Goal: Information Seeking & Learning: Find specific fact

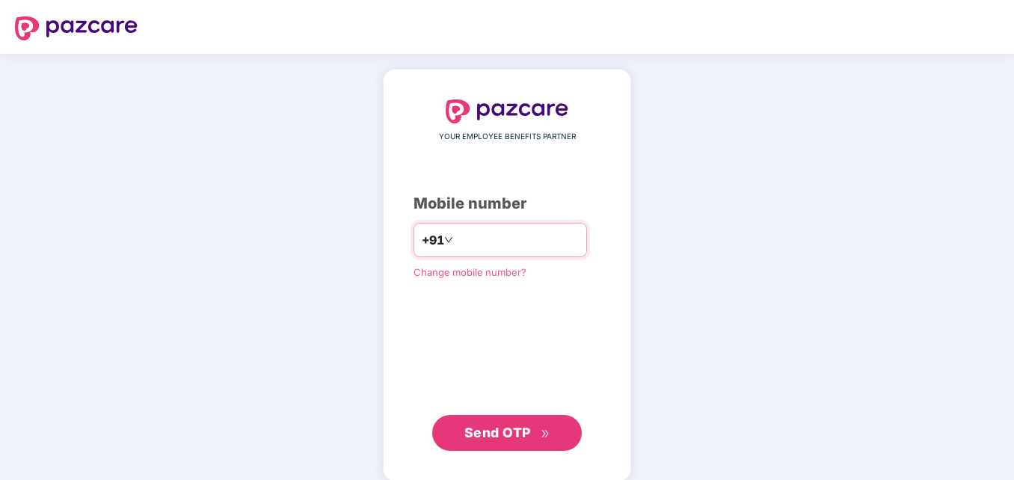
type input "**********"
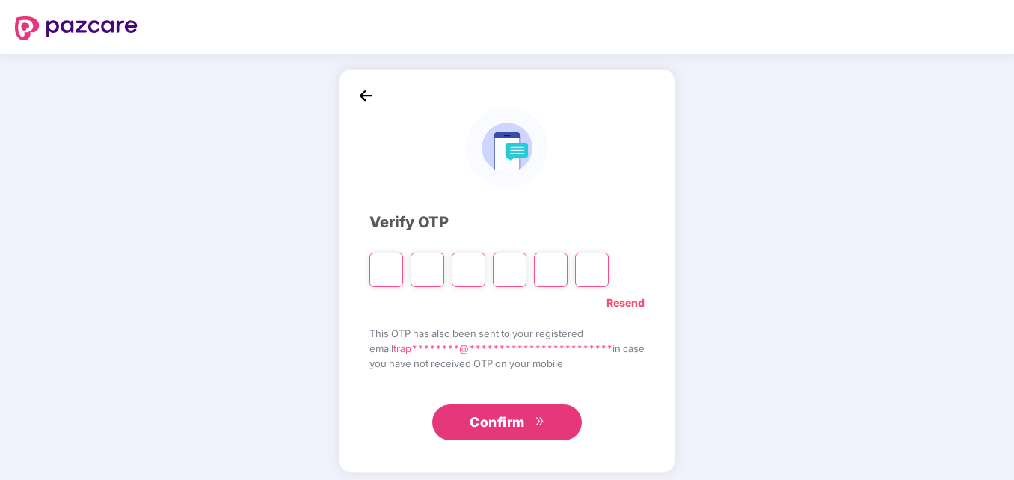
type input "*"
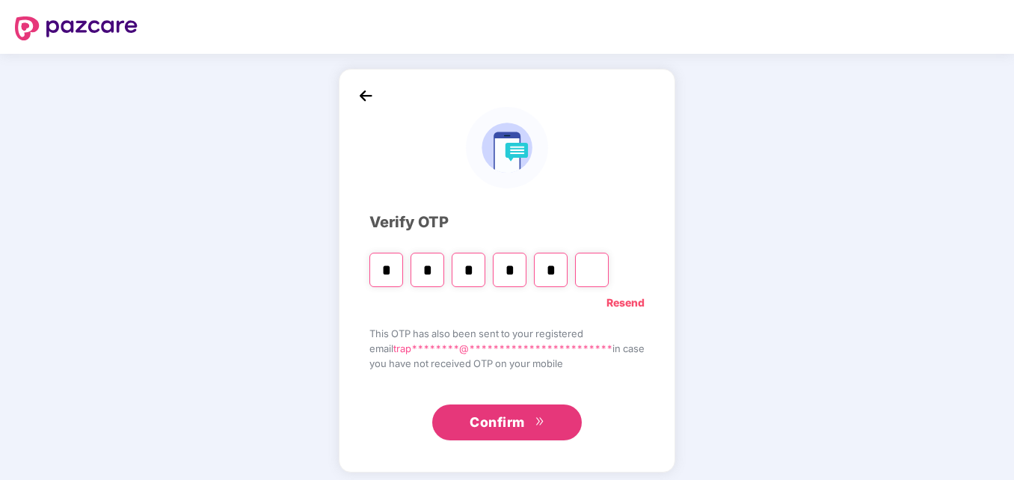
type input "*"
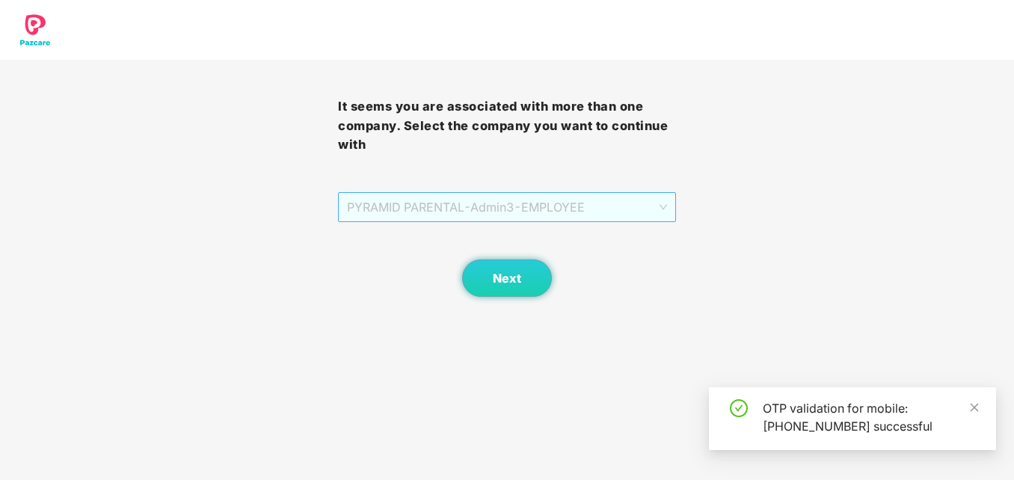
click at [580, 206] on span "PYRAMID PARENTAL - Admin3 - EMPLOYEE" at bounding box center [507, 207] width 320 height 28
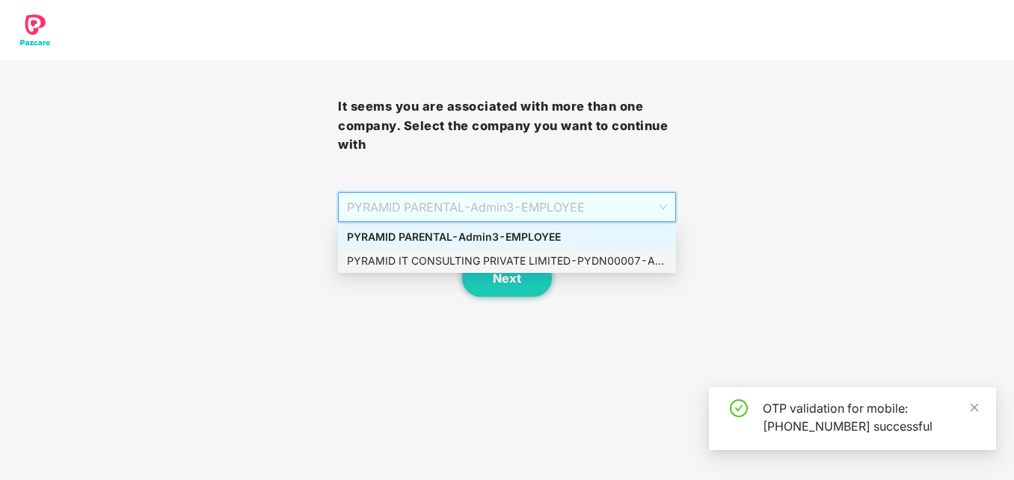
click at [550, 262] on div "PYRAMID IT CONSULTING PRIVATE LIMITED - PYDN00007 - ADMIN" at bounding box center [507, 261] width 320 height 16
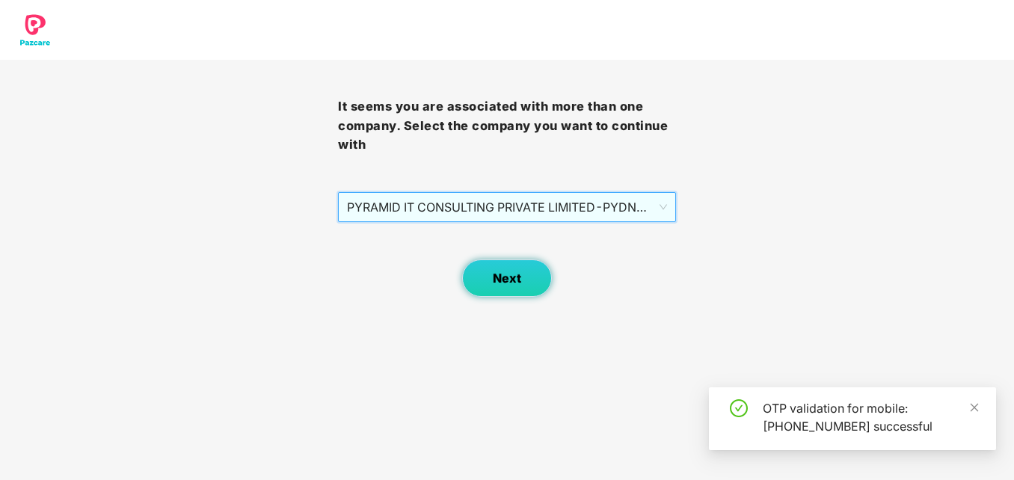
click at [527, 280] on button "Next" at bounding box center [507, 278] width 90 height 37
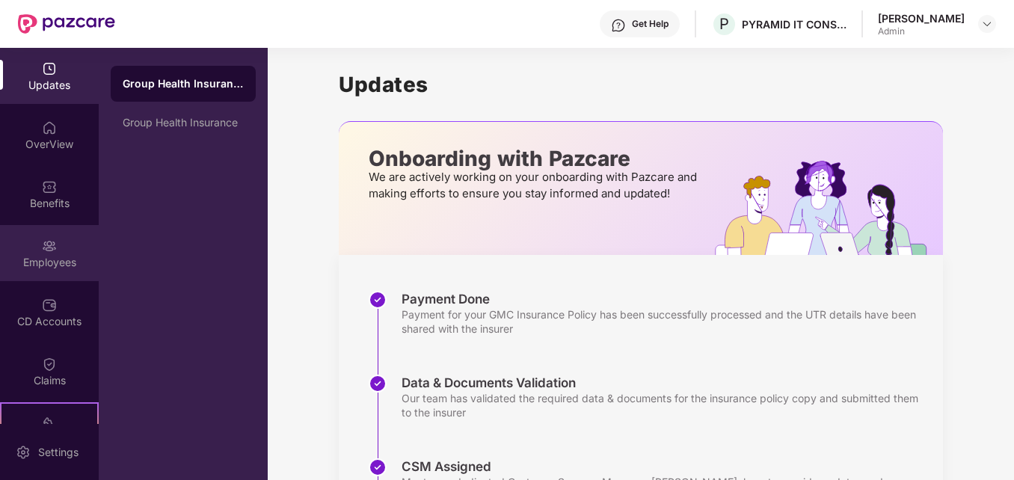
click at [46, 270] on div "Employees" at bounding box center [49, 253] width 99 height 56
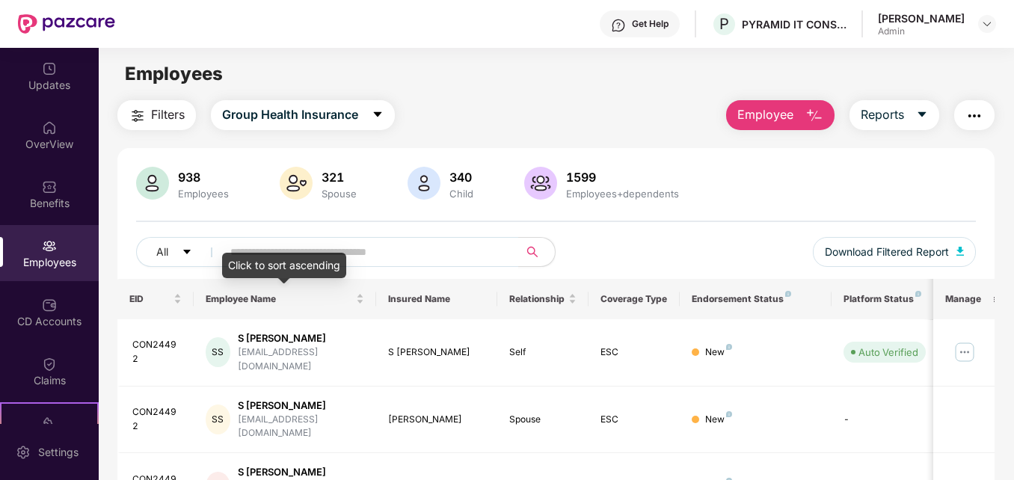
click at [279, 257] on div "Click to sort ascending" at bounding box center [284, 265] width 124 height 25
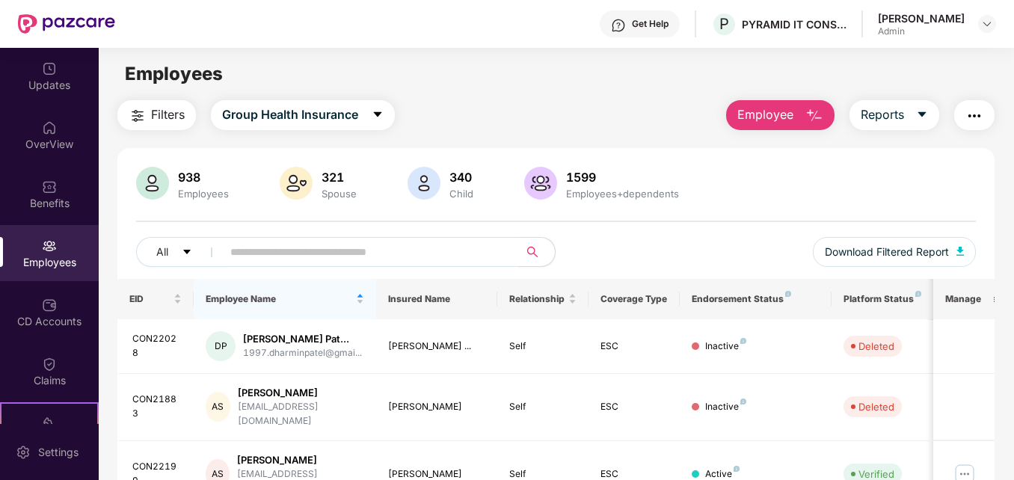
click at [346, 251] on input "text" at bounding box center [364, 252] width 268 height 22
paste input "********"
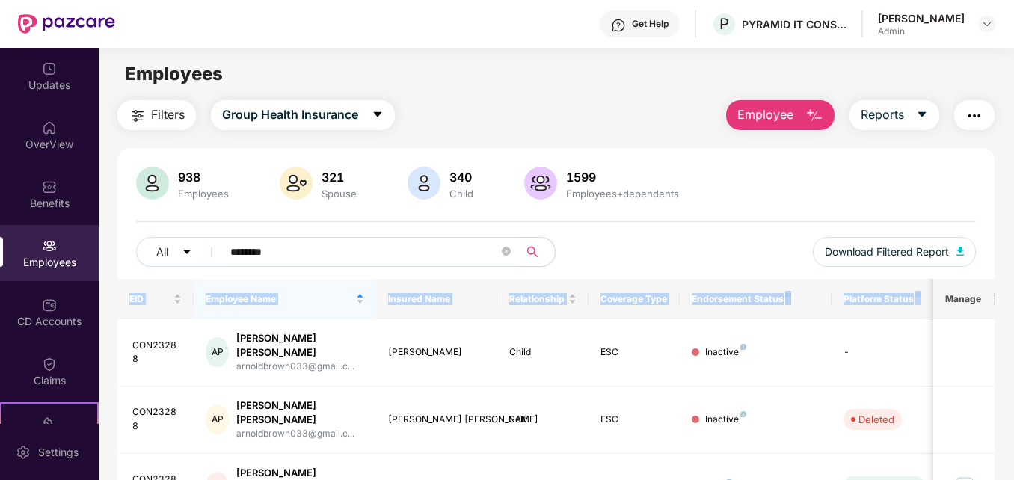
drag, startPoint x: 1010, startPoint y: 262, endPoint x: 1014, endPoint y: 295, distance: 33.1
click at [1013, 295] on html "Get Help P PYRAMID IT CONSULTING PRIVATE LIMITED [PERSON_NAME] Admin Updates Ov…" at bounding box center [507, 240] width 1014 height 480
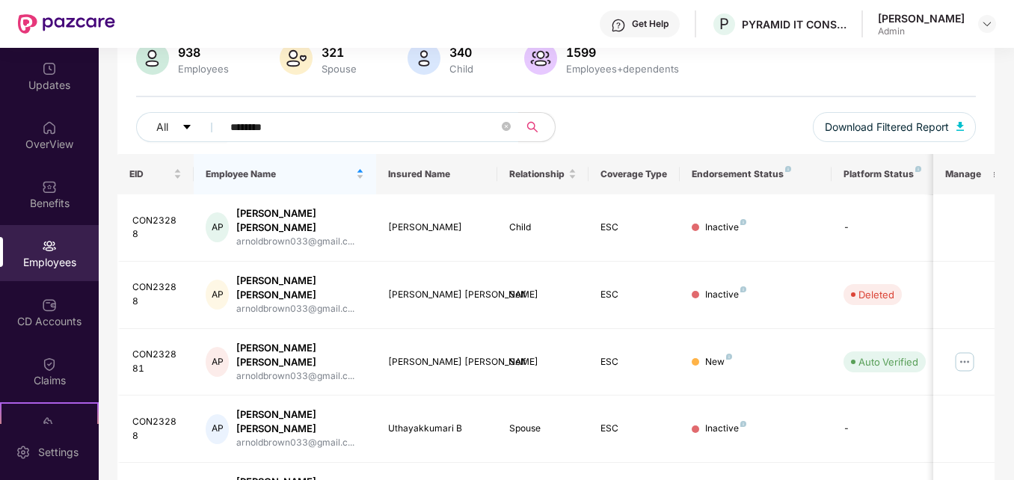
scroll to position [150, 0]
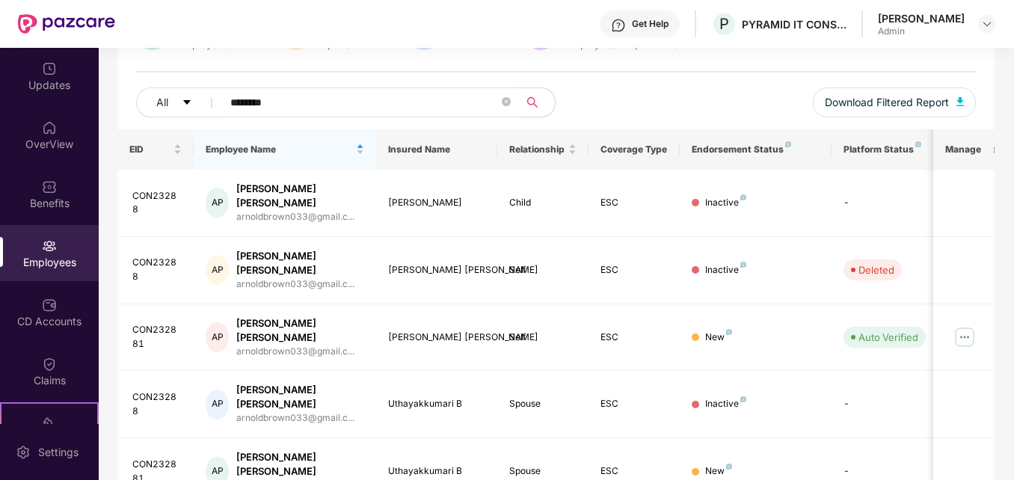
click at [997, 328] on div "Filters Group Health Insurance Employee Reports 938 Employees 321 Spouse 340 Ch…" at bounding box center [556, 356] width 915 height 811
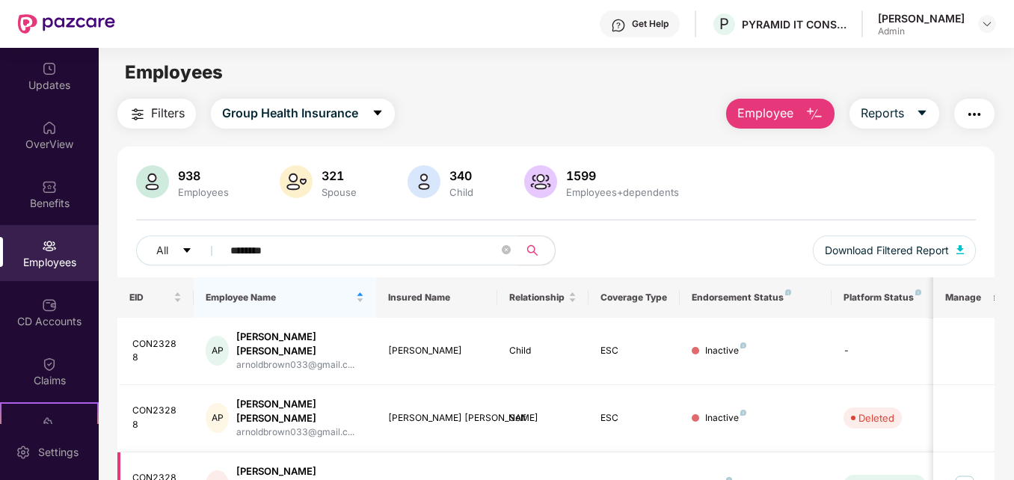
scroll to position [0, 0]
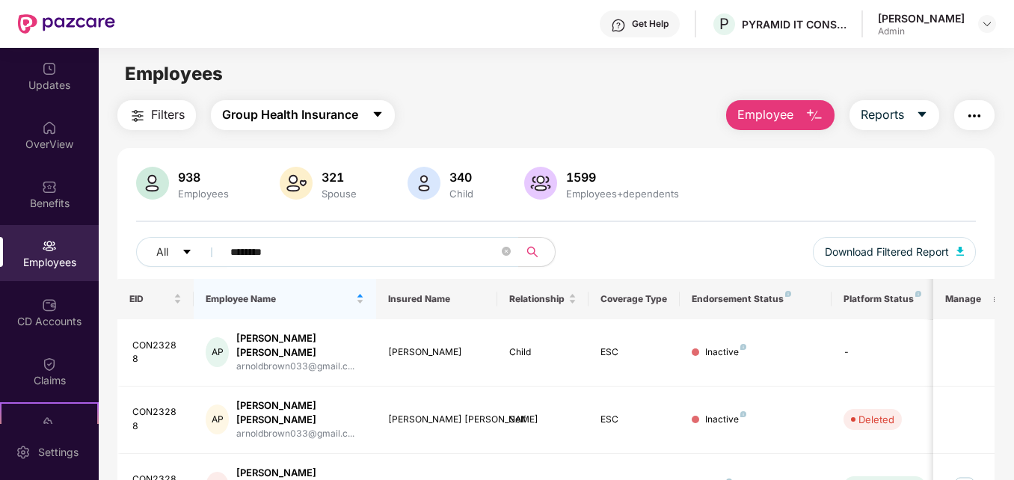
click at [379, 109] on icon "caret-down" at bounding box center [378, 114] width 12 height 12
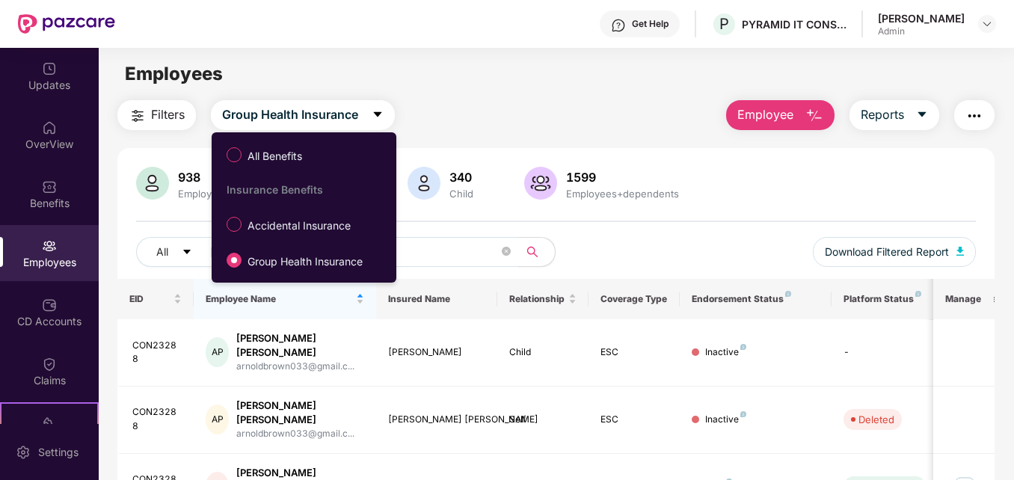
click at [312, 225] on span "Accidental Insurance" at bounding box center [299, 226] width 115 height 16
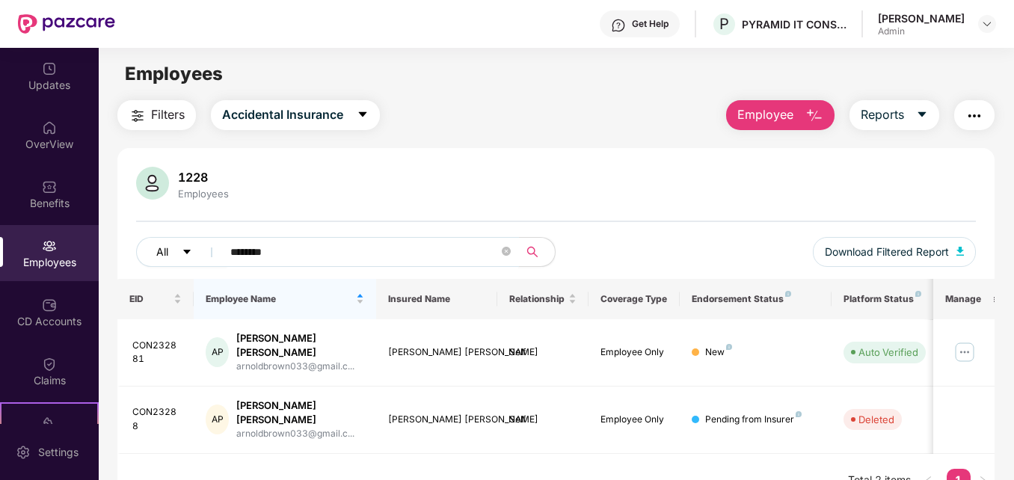
drag, startPoint x: 295, startPoint y: 257, endPoint x: 205, endPoint y: 238, distance: 92.4
click at [205, 238] on div "All ********" at bounding box center [346, 252] width 420 height 30
paste input "text"
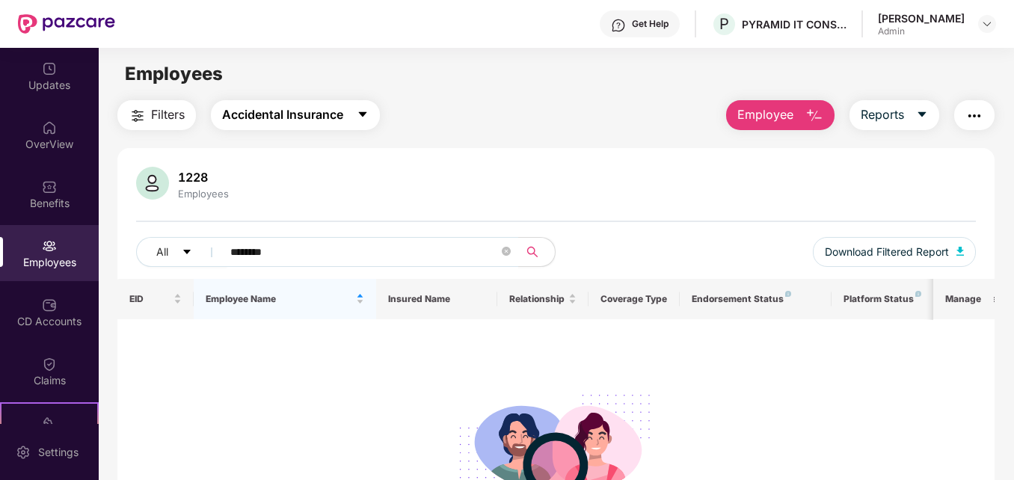
click at [369, 117] on icon "caret-down" at bounding box center [363, 114] width 12 height 12
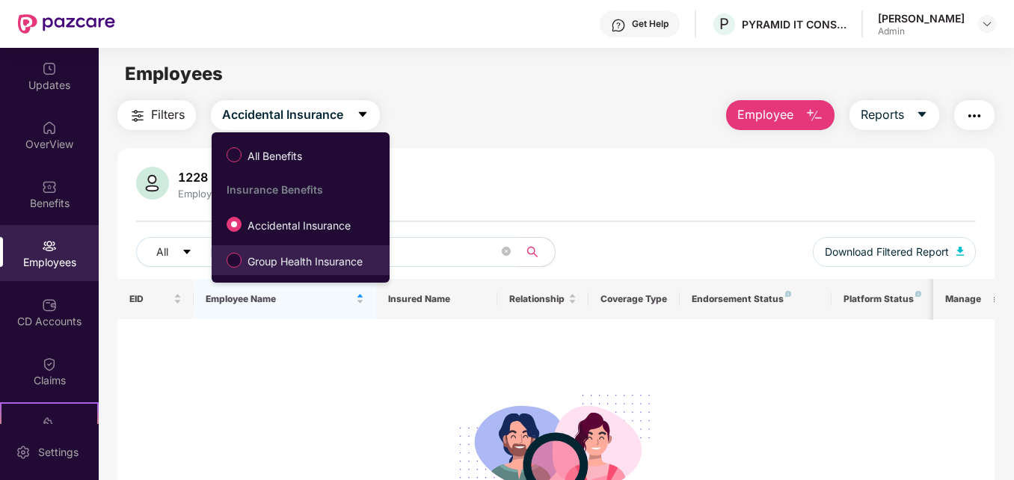
click at [266, 260] on span "Group Health Insurance" at bounding box center [305, 262] width 127 height 16
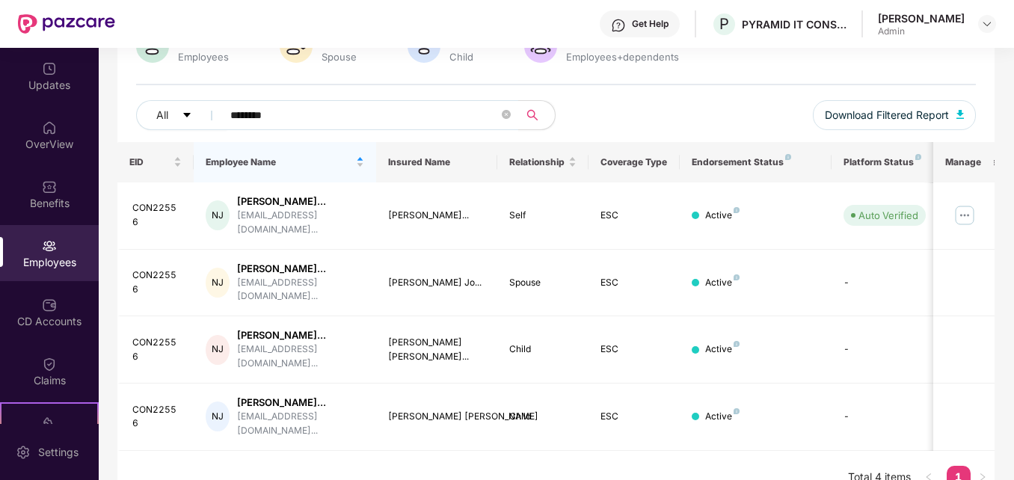
scroll to position [162, 0]
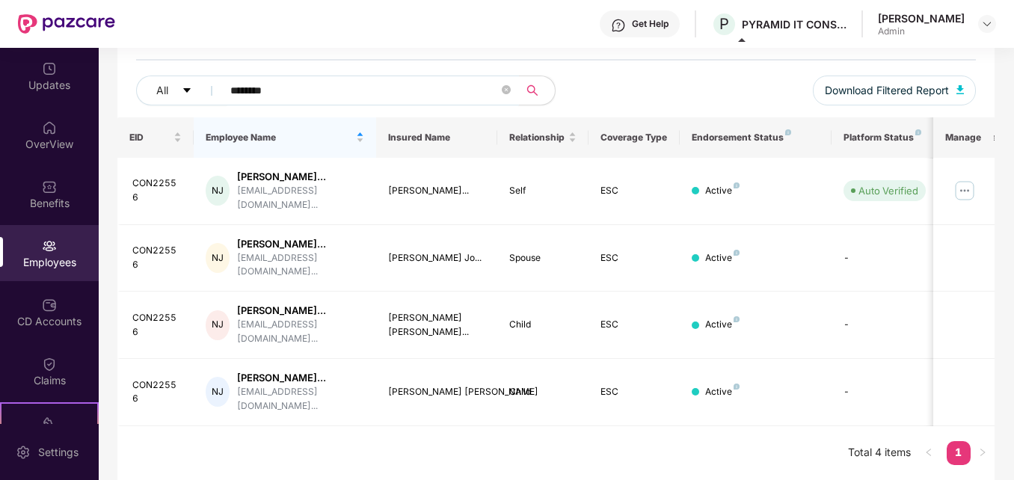
drag, startPoint x: 315, startPoint y: 93, endPoint x: 150, endPoint y: 75, distance: 165.5
click at [150, 76] on div "All ********" at bounding box center [346, 91] width 420 height 30
paste input "text"
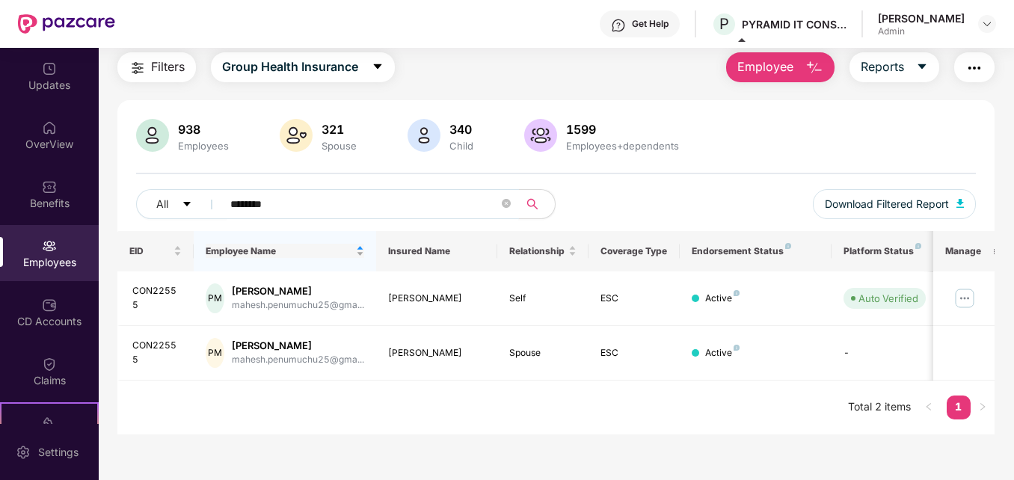
scroll to position [48, 0]
click at [369, 82] on button "Group Health Insurance" at bounding box center [303, 67] width 184 height 30
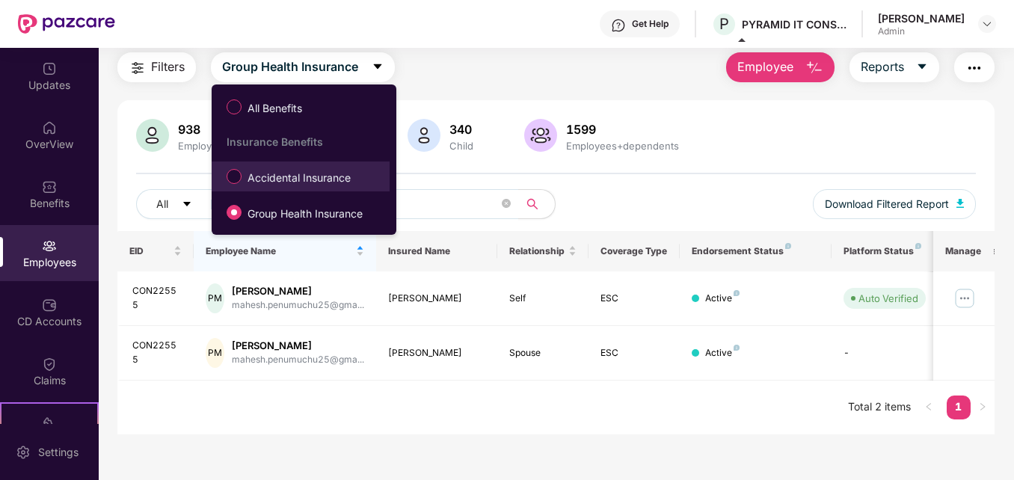
click at [280, 178] on span "Accidental Insurance" at bounding box center [299, 178] width 115 height 16
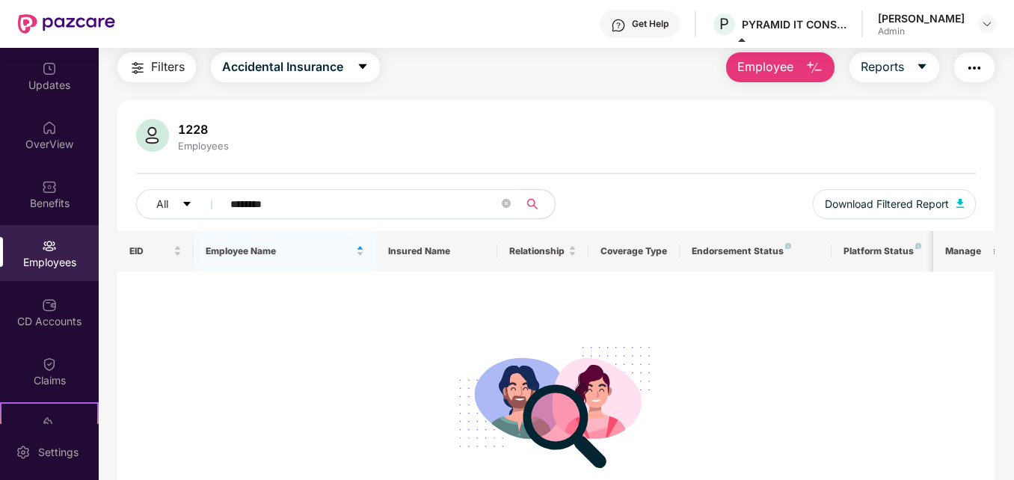
click at [396, 203] on input "********" at bounding box center [364, 204] width 268 height 22
drag, startPoint x: 297, startPoint y: 212, endPoint x: 209, endPoint y: 200, distance: 89.1
click at [209, 200] on div "All ********" at bounding box center [346, 204] width 420 height 30
paste input "text"
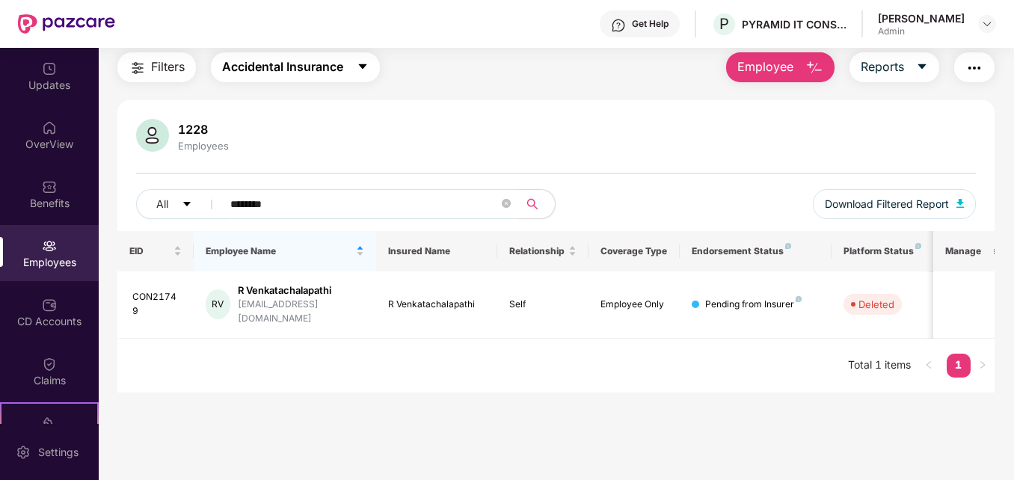
click at [363, 58] on button "Accidental Insurance" at bounding box center [295, 67] width 169 height 30
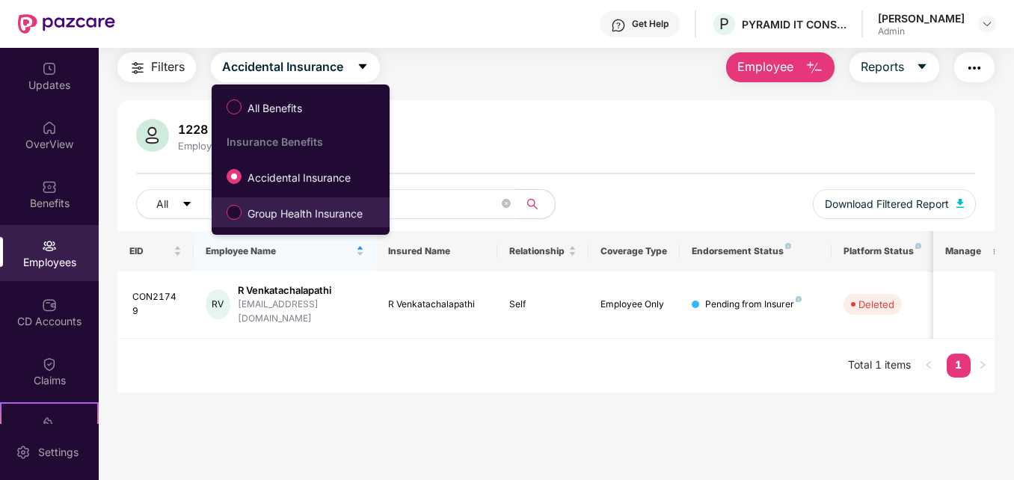
click at [280, 221] on span "Group Health Insurance" at bounding box center [305, 214] width 127 height 16
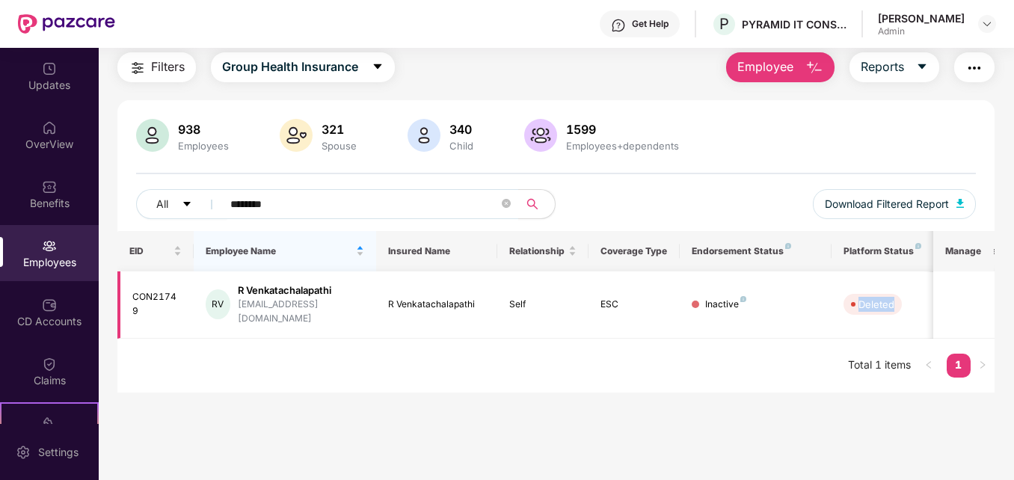
drag, startPoint x: 894, startPoint y: 298, endPoint x: 841, endPoint y: 301, distance: 53.1
click at [841, 301] on td "Deleted" at bounding box center [885, 304] width 106 height 67
copy span "Deleted"
drag, startPoint x: 321, startPoint y: 210, endPoint x: 224, endPoint y: 214, distance: 96.5
click at [224, 214] on span "********" at bounding box center [365, 204] width 306 height 30
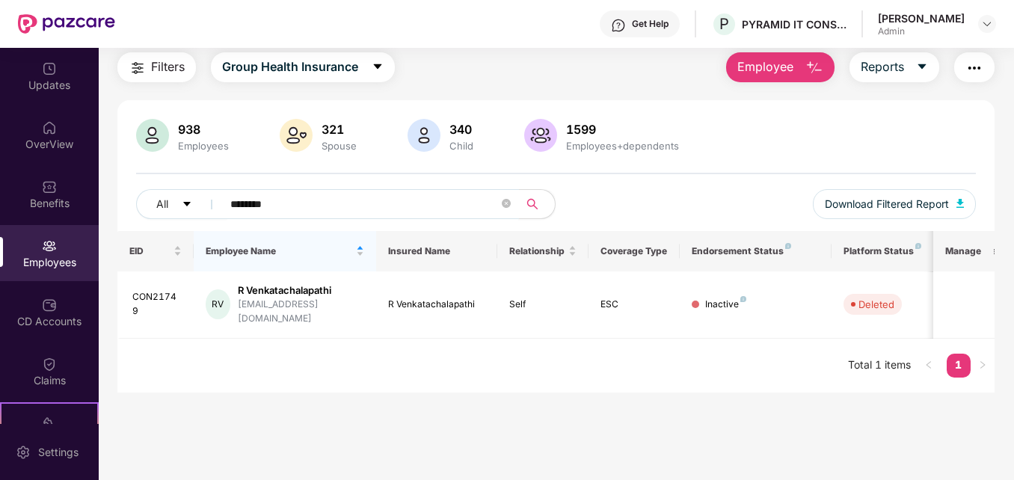
paste input "text"
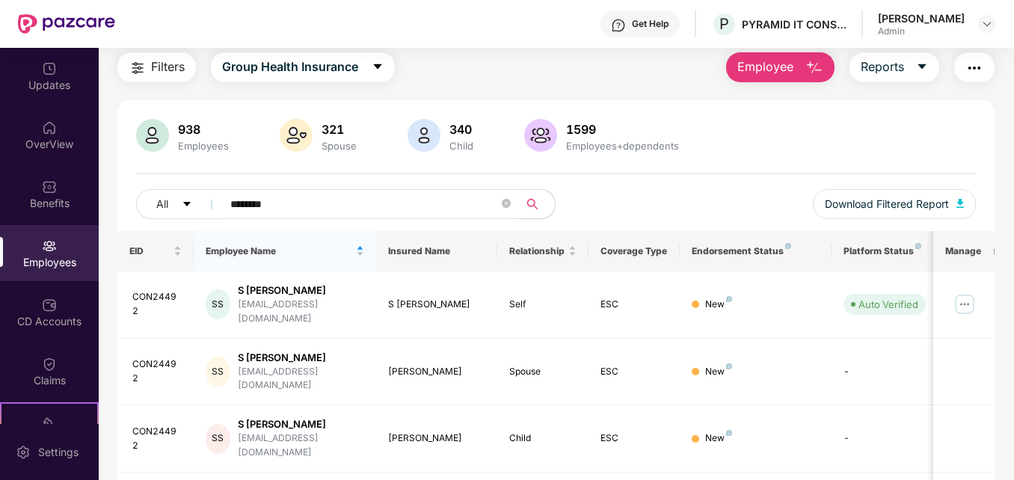
drag, startPoint x: 1010, startPoint y: 357, endPoint x: 1014, endPoint y: 409, distance: 51.7
click at [1013, 409] on html "Get Help P PYRAMID IT CONSULTING PRIVATE LIMITED [PERSON_NAME] Admin Updates Ov…" at bounding box center [507, 240] width 1014 height 480
click at [1001, 429] on div "Filters Group Health Insurance Employee Reports 938 Employees 321 Spouse 340 Ch…" at bounding box center [556, 322] width 915 height 541
click at [339, 76] on span "Group Health Insurance" at bounding box center [290, 67] width 136 height 19
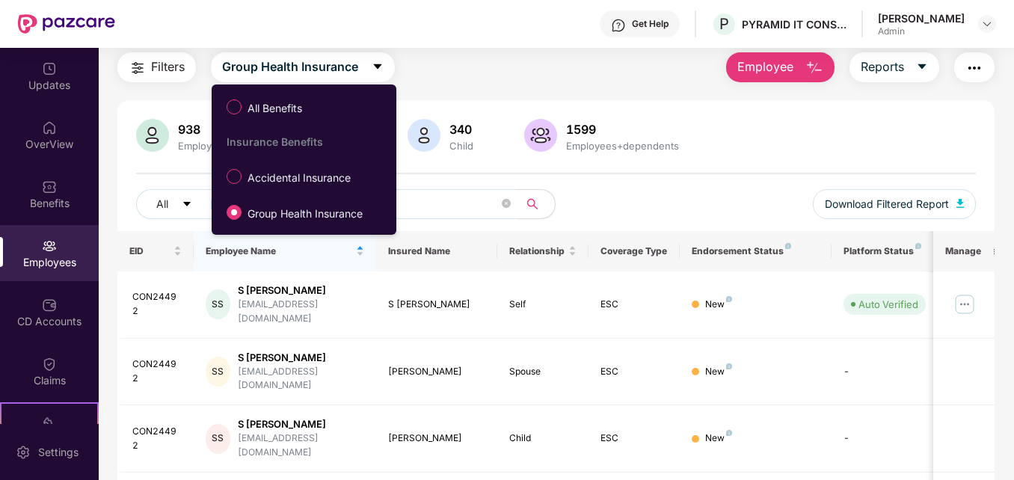
click at [272, 173] on span "Accidental Insurance" at bounding box center [299, 178] width 115 height 16
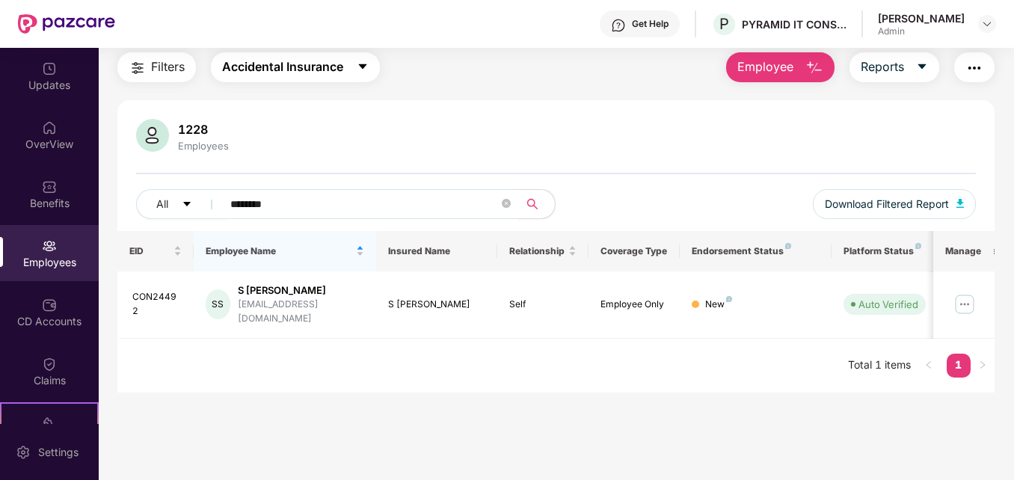
click at [320, 64] on span "Accidental Insurance" at bounding box center [282, 67] width 121 height 19
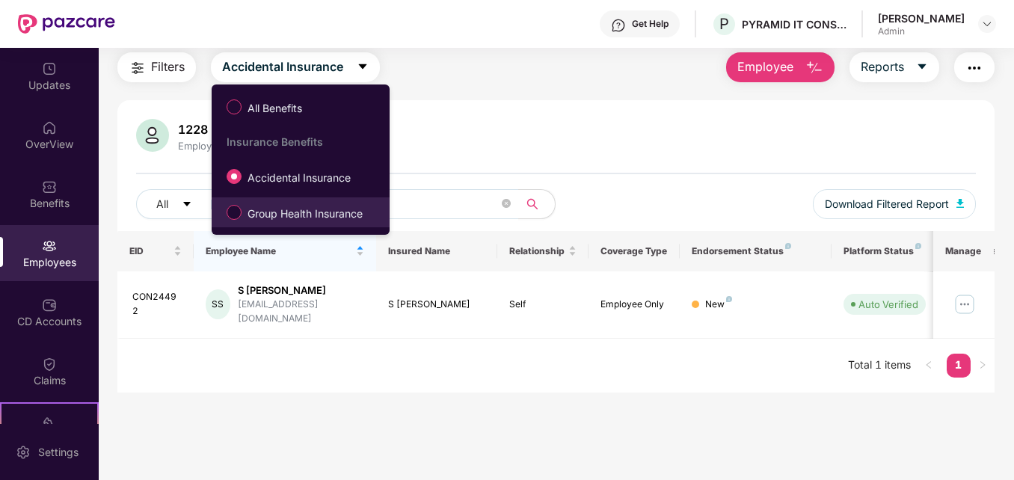
click at [277, 215] on span "Group Health Insurance" at bounding box center [305, 214] width 127 height 16
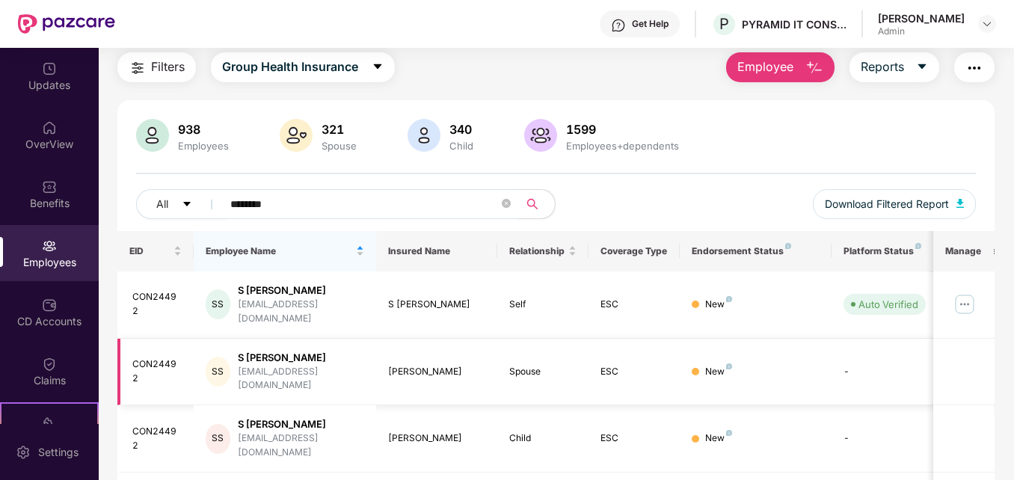
click at [865, 363] on td "-" at bounding box center [885, 372] width 106 height 67
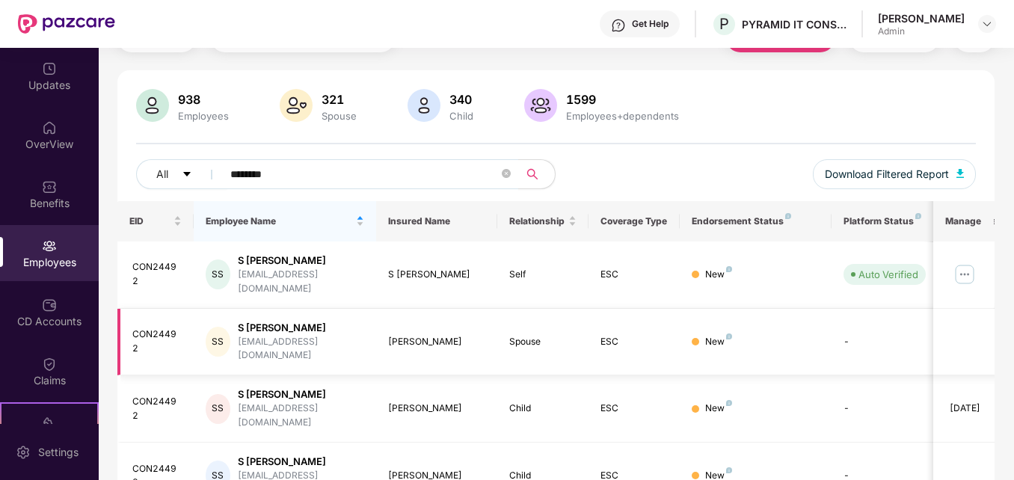
scroll to position [111, 0]
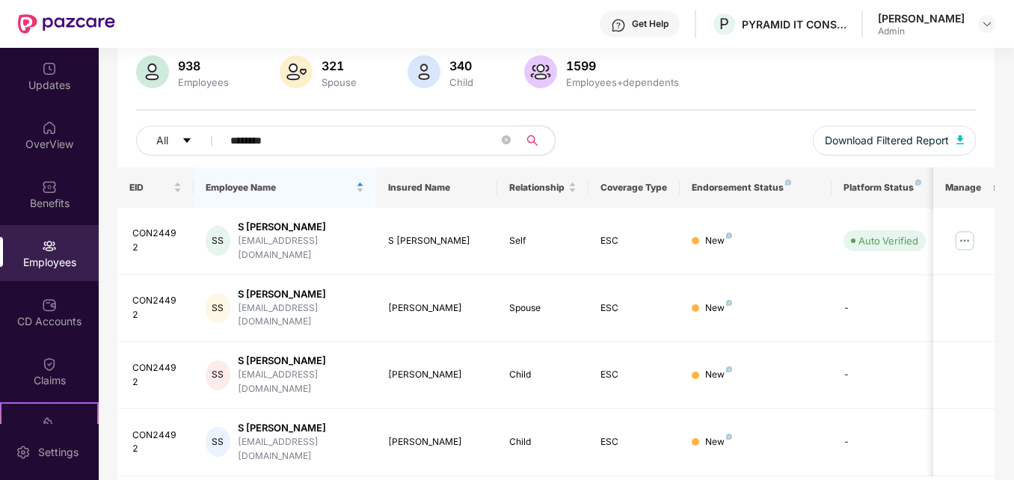
click at [605, 135] on div "All ******** Download Filtered Report" at bounding box center [555, 147] width 839 height 42
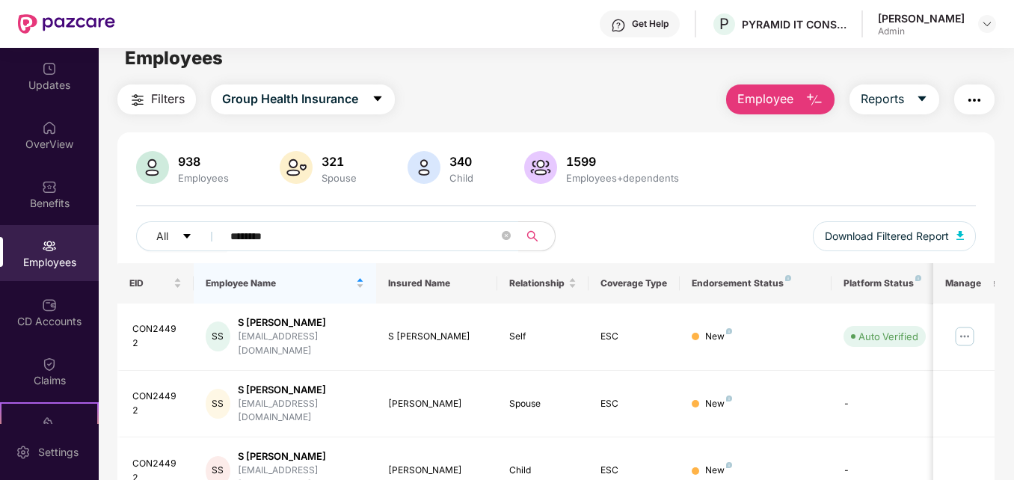
scroll to position [0, 0]
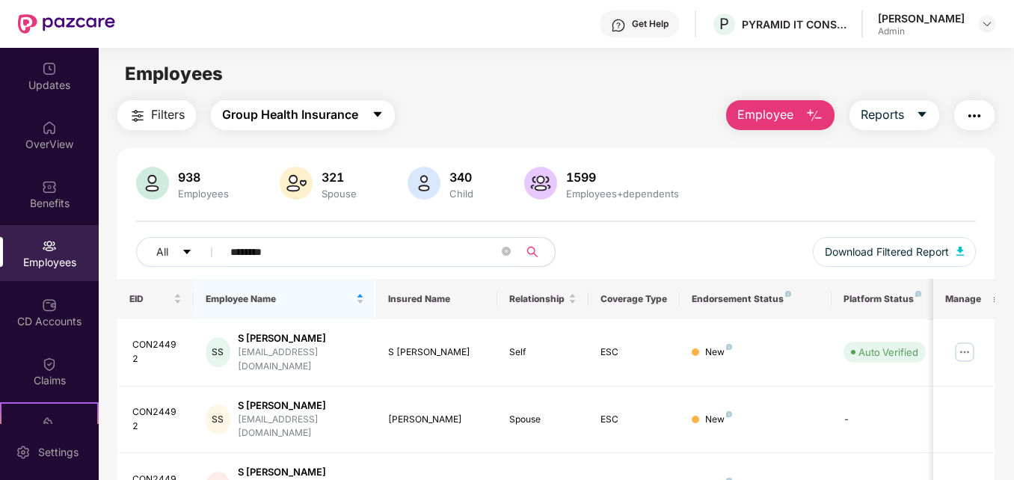
click at [343, 115] on span "Group Health Insurance" at bounding box center [290, 114] width 136 height 19
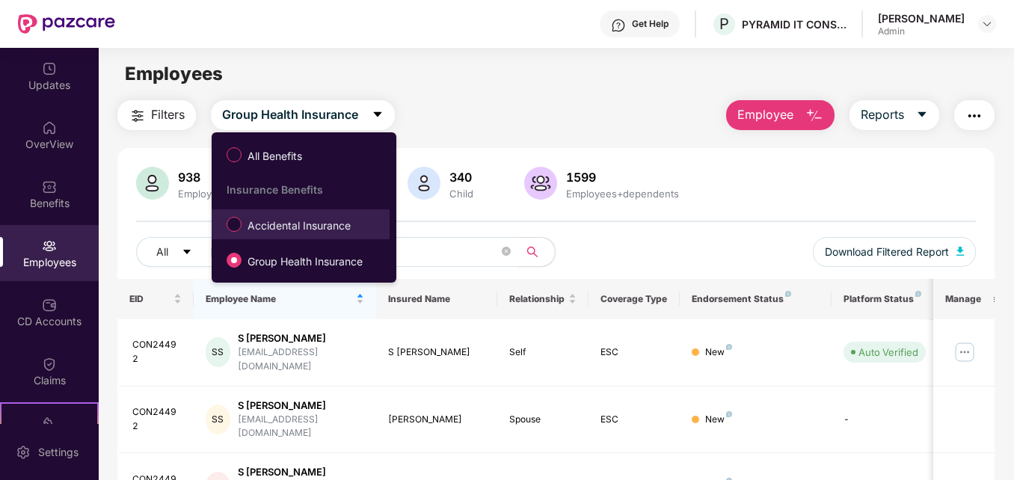
click at [270, 227] on span "Accidental Insurance" at bounding box center [299, 226] width 115 height 16
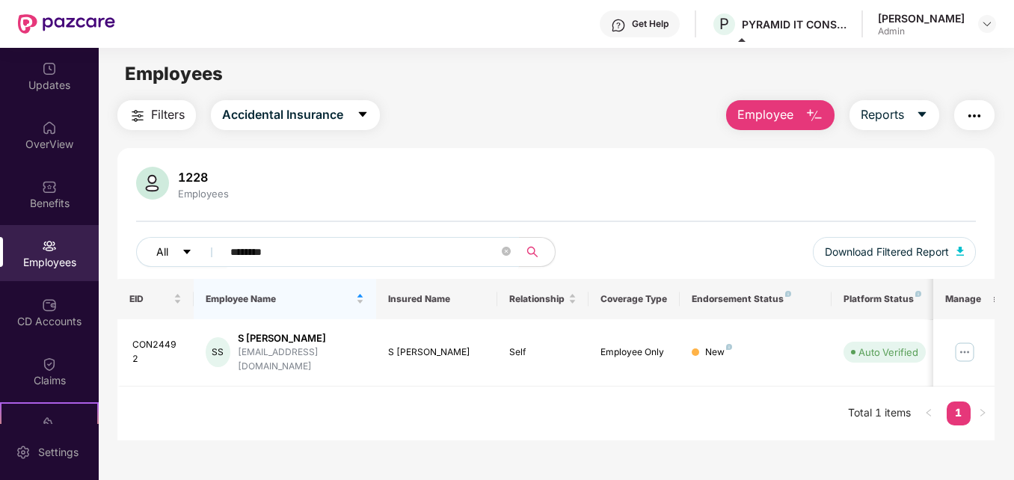
drag, startPoint x: 289, startPoint y: 253, endPoint x: 204, endPoint y: 239, distance: 86.4
click at [204, 239] on div "All ********" at bounding box center [346, 252] width 420 height 30
paste input "text"
click at [299, 115] on span "Accidental Insurance" at bounding box center [282, 114] width 121 height 19
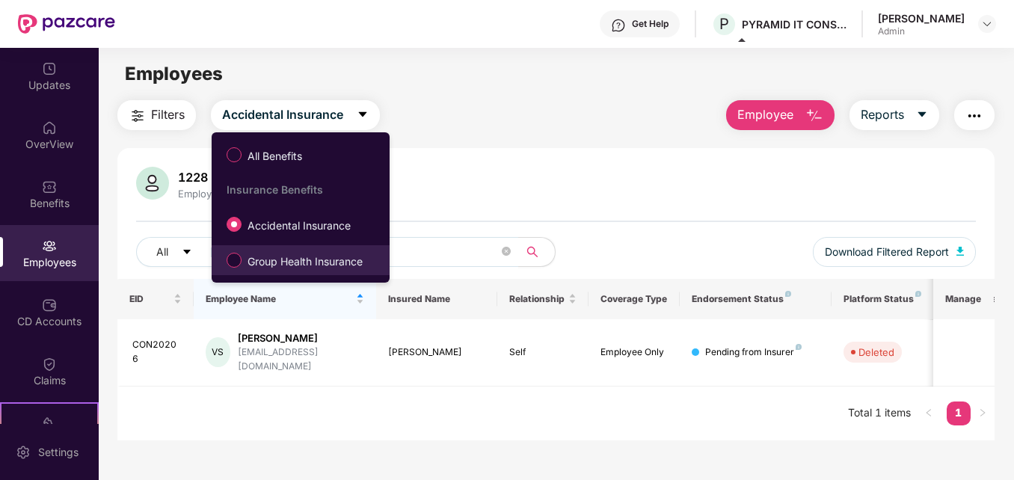
click at [252, 260] on span "Group Health Insurance" at bounding box center [305, 262] width 127 height 16
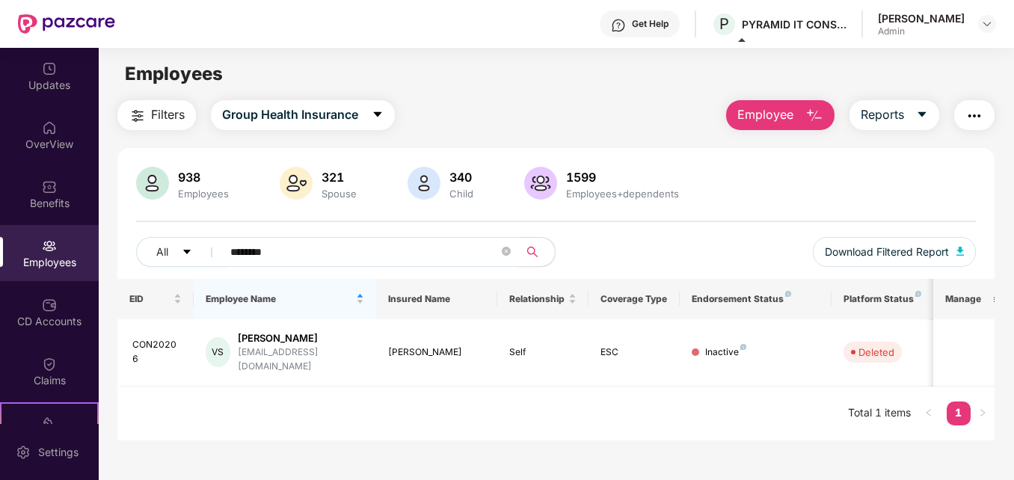
drag, startPoint x: 325, startPoint y: 247, endPoint x: 117, endPoint y: 215, distance: 209.6
click at [117, 215] on div "938 Employees 321 Spouse 340 Child 1599 Employees+dependents All ******** Downl…" at bounding box center [555, 223] width 876 height 112
paste input "text"
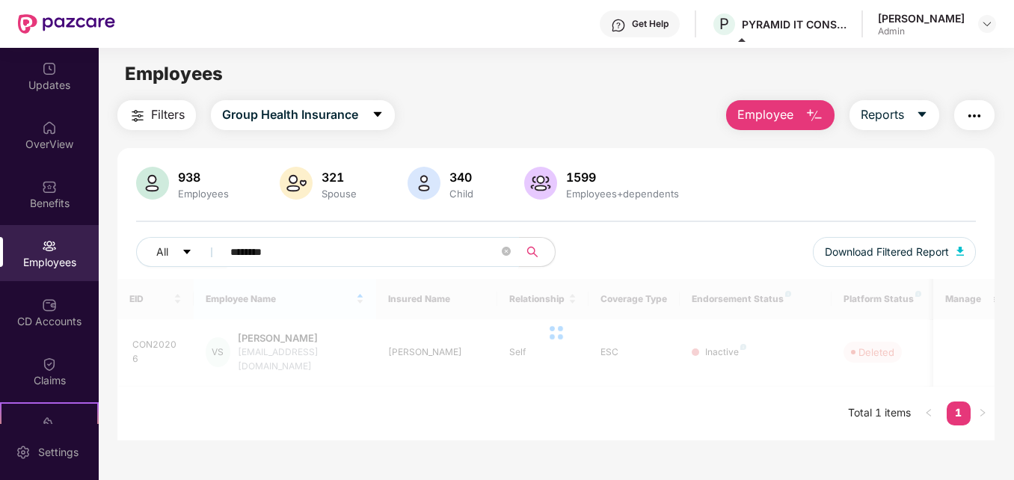
type input "********"
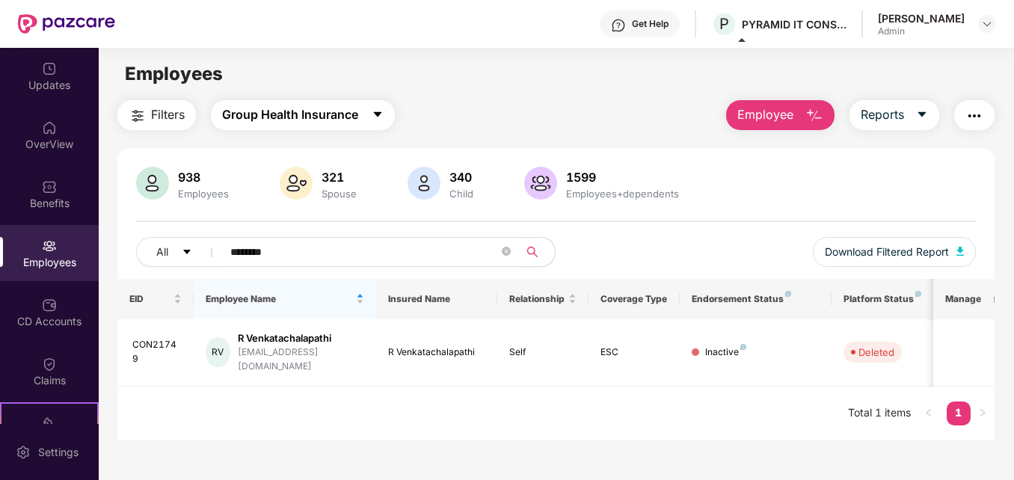
click at [378, 112] on icon "caret-down" at bounding box center [378, 114] width 8 height 5
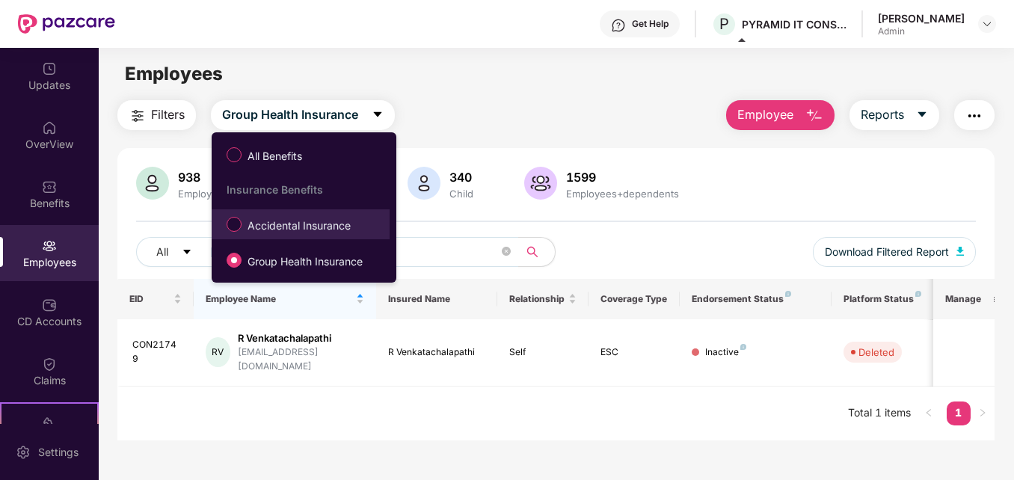
click at [267, 231] on span "Accidental Insurance" at bounding box center [299, 226] width 115 height 16
